Goal: Find specific page/section: Find specific page/section

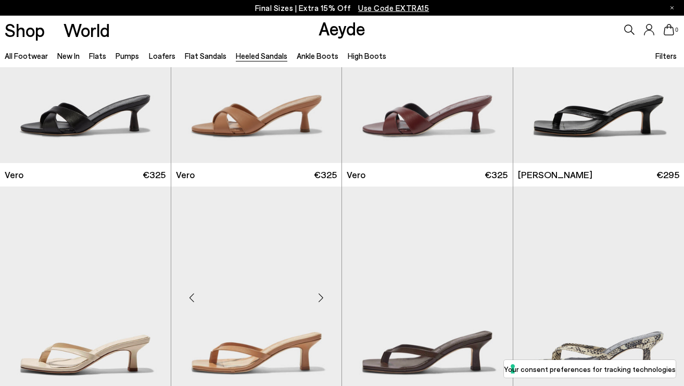
scroll to position [583, 0]
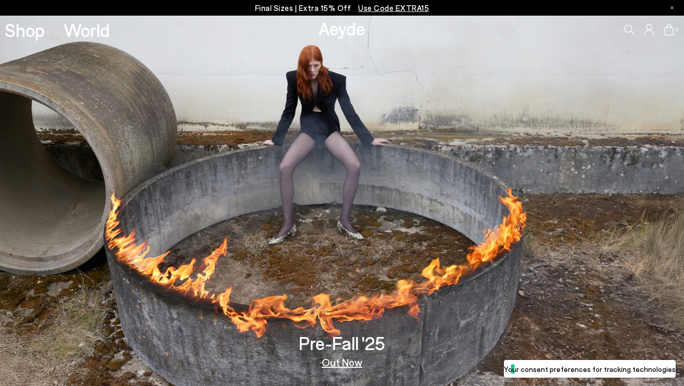
scroll to position [4, 0]
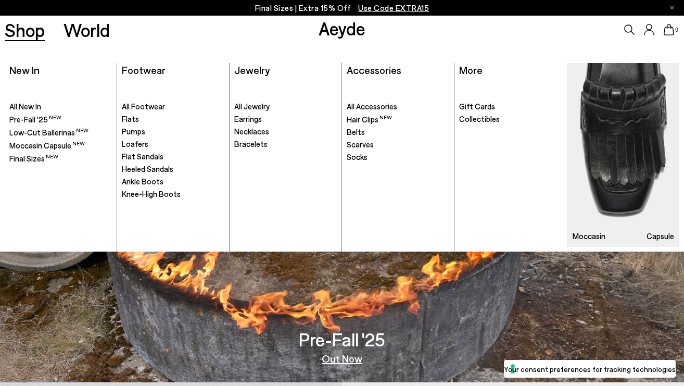
click at [30, 31] on link "Shop" at bounding box center [25, 30] width 40 height 18
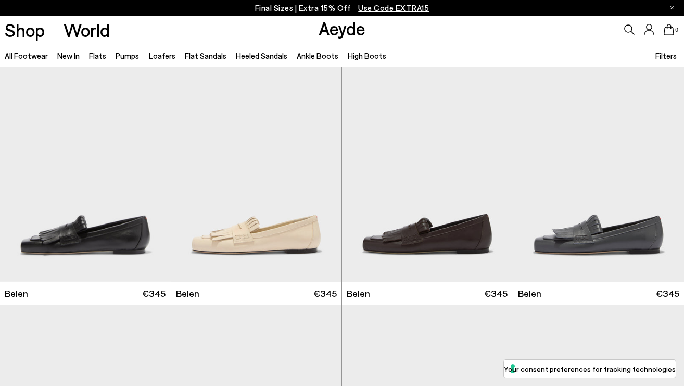
click at [259, 58] on link "Heeled Sandals" at bounding box center [262, 55] width 52 height 9
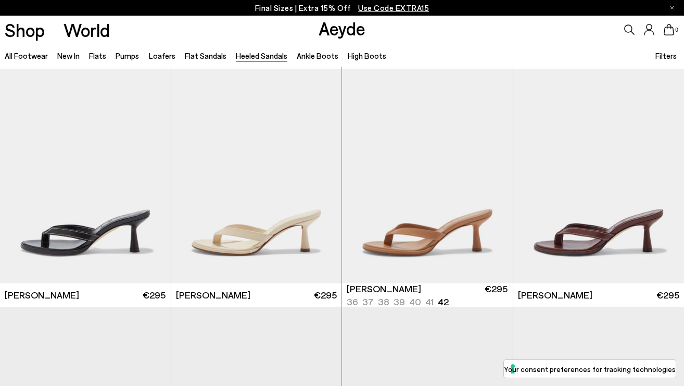
scroll to position [238, 0]
